Goal: Transaction & Acquisition: Purchase product/service

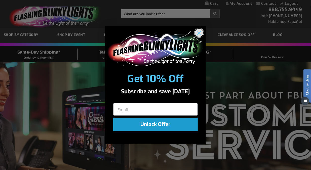
click at [200, 35] on circle "Close dialog" at bounding box center [199, 32] width 8 height 8
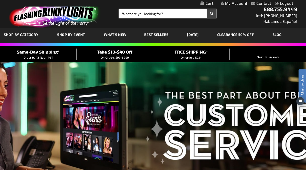
click at [143, 12] on input "Search" at bounding box center [167, 13] width 97 height 9
type input "11780"
click at [207, 9] on button "Search" at bounding box center [211, 13] width 9 height 9
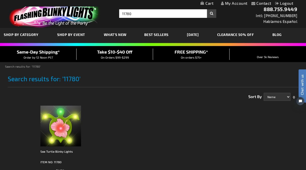
click at [62, 17] on img at bounding box center [54, 14] width 98 height 27
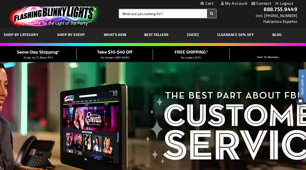
drag, startPoint x: 171, startPoint y: 15, endPoint x: 119, endPoint y: 8, distance: 52.4
click at [119, 8] on div "Toggle Nav Search Search × Search 888.755.9449 Intl: 818-753-8303 Hablamos Espa…" at bounding box center [153, 14] width 306 height 28
type input "PARROT"
click at [207, 9] on button "Search" at bounding box center [211, 13] width 9 height 9
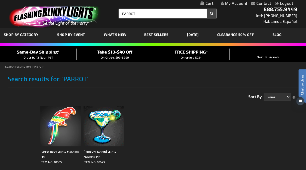
drag, startPoint x: 160, startPoint y: 14, endPoint x: 68, endPoint y: -3, distance: 93.9
click at [68, 0] on html "The store will not work correctly when cookies are disabled. Contact Compare Pr…" at bounding box center [153, 172] width 306 height 345
type input "M"
type input "BUTTERFLY"
click at [207, 9] on button "Search" at bounding box center [211, 13] width 9 height 9
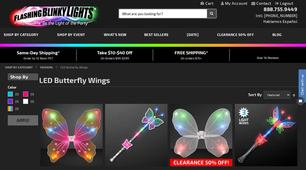
click at [153, 13] on input "Search" at bounding box center [167, 13] width 97 height 9
type input "ROSE"
click at [207, 9] on button "Search" at bounding box center [211, 13] width 9 height 9
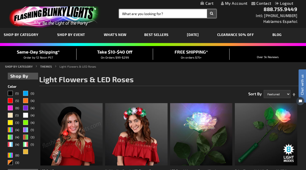
click at [138, 16] on input "Search" at bounding box center [167, 13] width 97 height 9
type input "ROSE PIN"
click at [207, 9] on button "Search" at bounding box center [211, 13] width 9 height 9
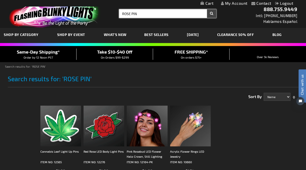
drag, startPoint x: 138, startPoint y: 13, endPoint x: 61, endPoint y: 7, distance: 77.9
click at [61, 7] on div "Toggle Nav Search Search ROSE PIN × Search 888.755.9449 Intl: 818-753-8303 Habl…" at bounding box center [153, 14] width 306 height 28
type input "12358"
click at [207, 9] on button "Search" at bounding box center [211, 13] width 9 height 9
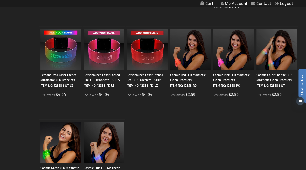
scroll to position [195, 0]
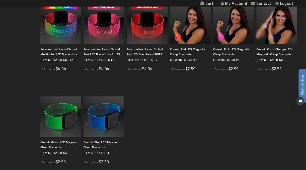
click at [60, 32] on img at bounding box center [60, 23] width 41 height 41
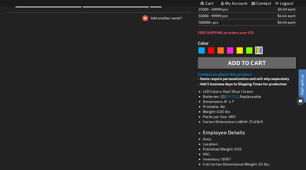
click at [30, 90] on div "Checkout as a new customer Creating an account has many benefits: See order and…" at bounding box center [153, 117] width 294 height 429
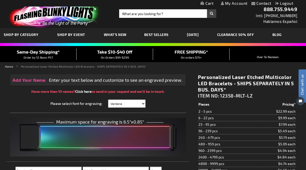
click at [40, 13] on img at bounding box center [54, 14] width 98 height 27
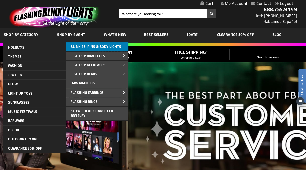
click at [102, 47] on span "Blinkies, Pins & Body Lights" at bounding box center [96, 46] width 50 height 4
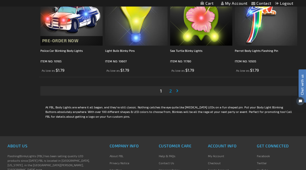
scroll to position [1479, 0]
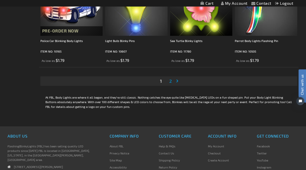
click at [169, 80] on link "Page 2" at bounding box center [171, 81] width 5 height 8
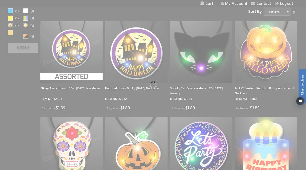
scroll to position [0, 0]
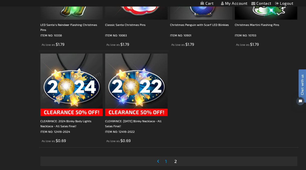
scroll to position [1156, 0]
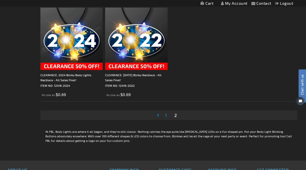
click at [166, 115] on span "1" at bounding box center [166, 115] width 2 height 6
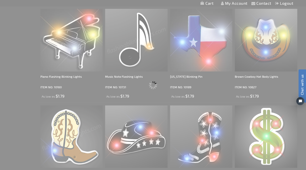
scroll to position [106, 0]
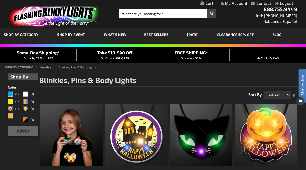
click at [116, 36] on span "What's New" at bounding box center [115, 34] width 23 height 4
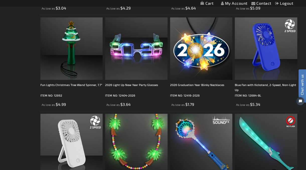
scroll to position [307, 0]
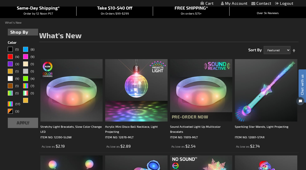
scroll to position [0, 0]
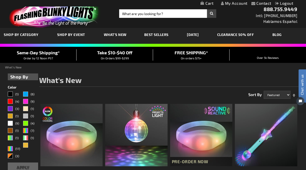
click at [65, 19] on img at bounding box center [54, 14] width 98 height 27
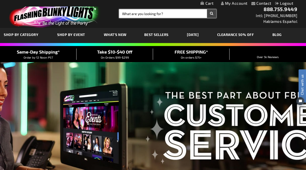
click at [146, 14] on input "Search" at bounding box center [167, 13] width 97 height 9
click at [132, 15] on input "Search" at bounding box center [167, 13] width 97 height 9
type input "11371"
click at [207, 9] on button "Search" at bounding box center [211, 13] width 9 height 9
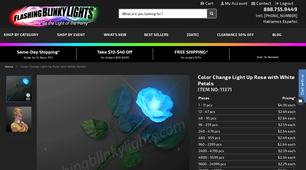
click at [141, 13] on input "Search" at bounding box center [167, 13] width 97 height 9
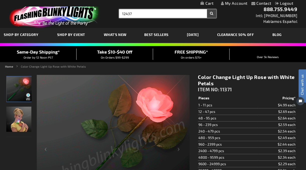
type input "12437"
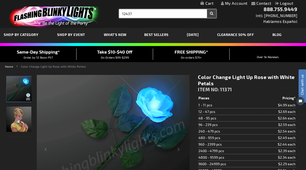
click at [207, 9] on button "Search" at bounding box center [211, 13] width 9 height 9
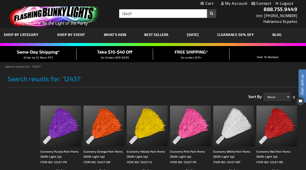
click at [178, 125] on img at bounding box center [190, 126] width 41 height 41
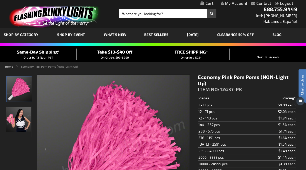
click at [77, 12] on img at bounding box center [54, 14] width 98 height 27
click at [31, 16] on img at bounding box center [54, 14] width 98 height 27
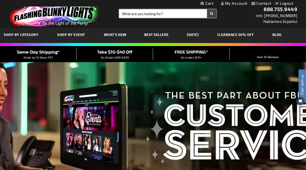
click at [142, 14] on input "Search" at bounding box center [167, 13] width 97 height 9
click at [155, 35] on span "Best Sellers" at bounding box center [156, 34] width 24 height 4
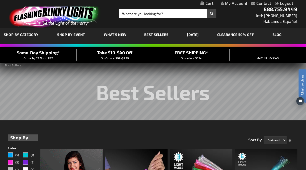
click at [130, 131] on div "Best Sellers" at bounding box center [153, 93] width 291 height 75
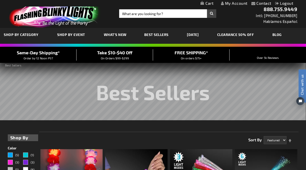
click at [38, 13] on img at bounding box center [54, 14] width 98 height 27
